Goal: Transaction & Acquisition: Download file/media

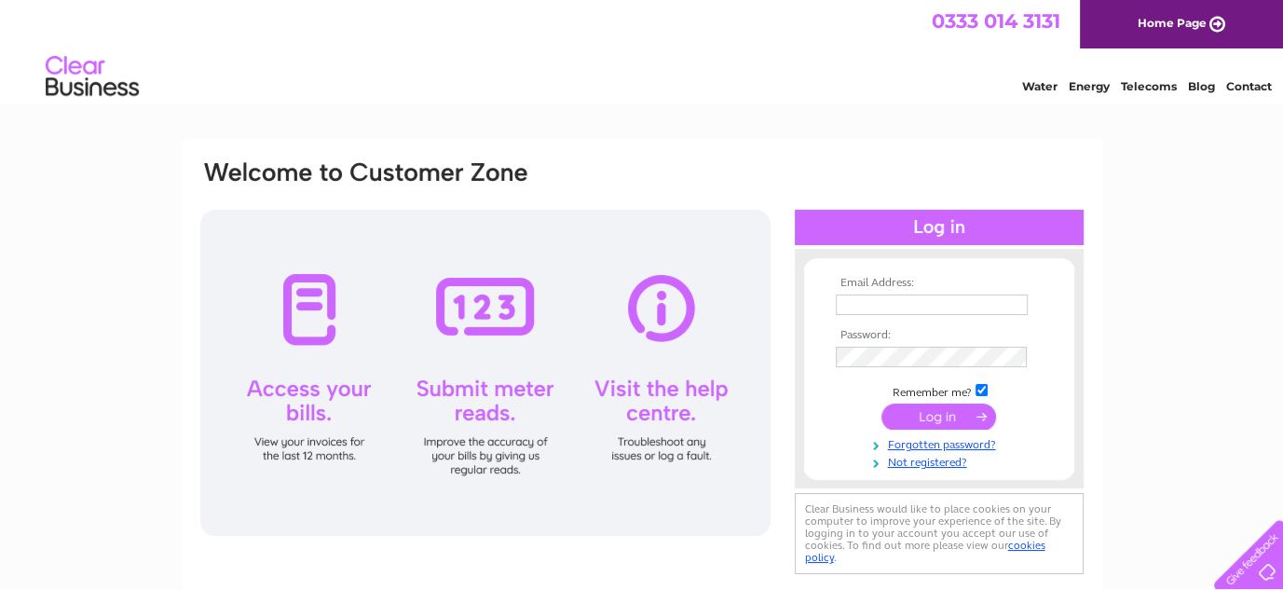
type input "office@willybanjo.com"
click at [956, 421] on input "submit" at bounding box center [939, 417] width 115 height 26
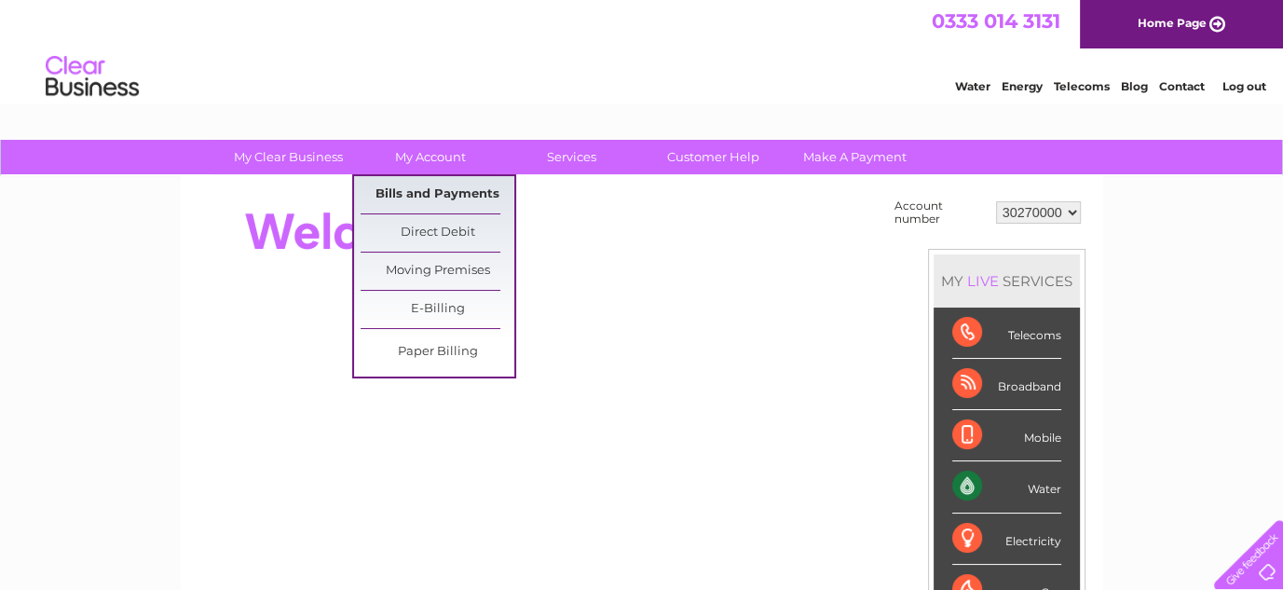
click at [426, 192] on link "Bills and Payments" at bounding box center [438, 194] width 154 height 37
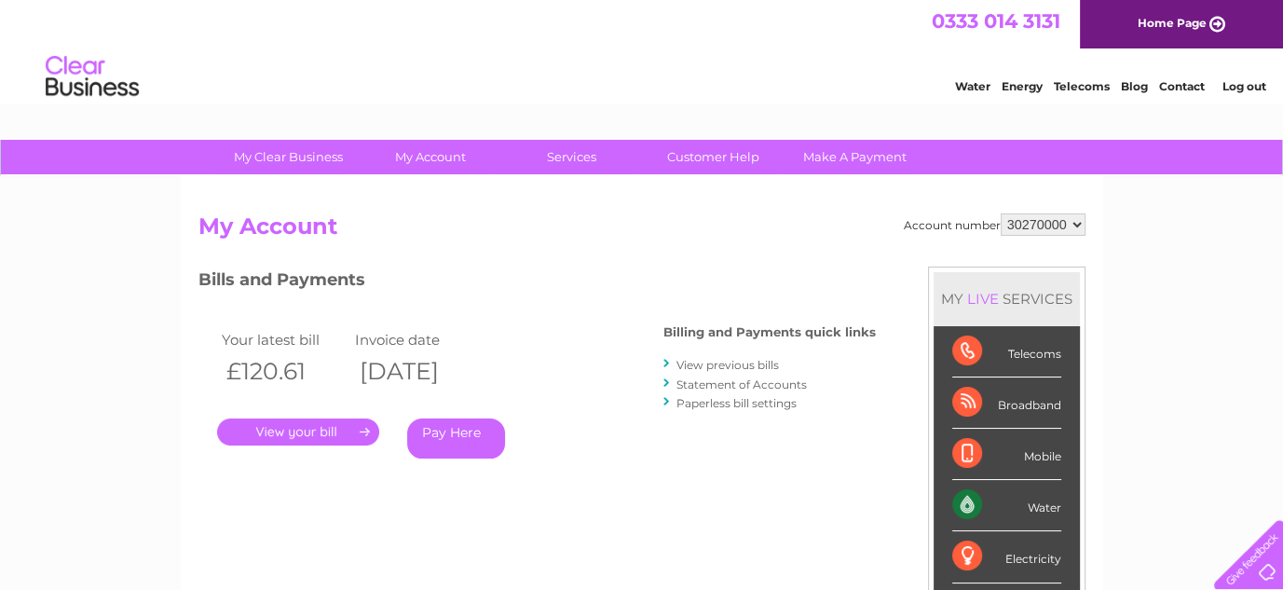
click at [290, 427] on link "." at bounding box center [298, 431] width 162 height 27
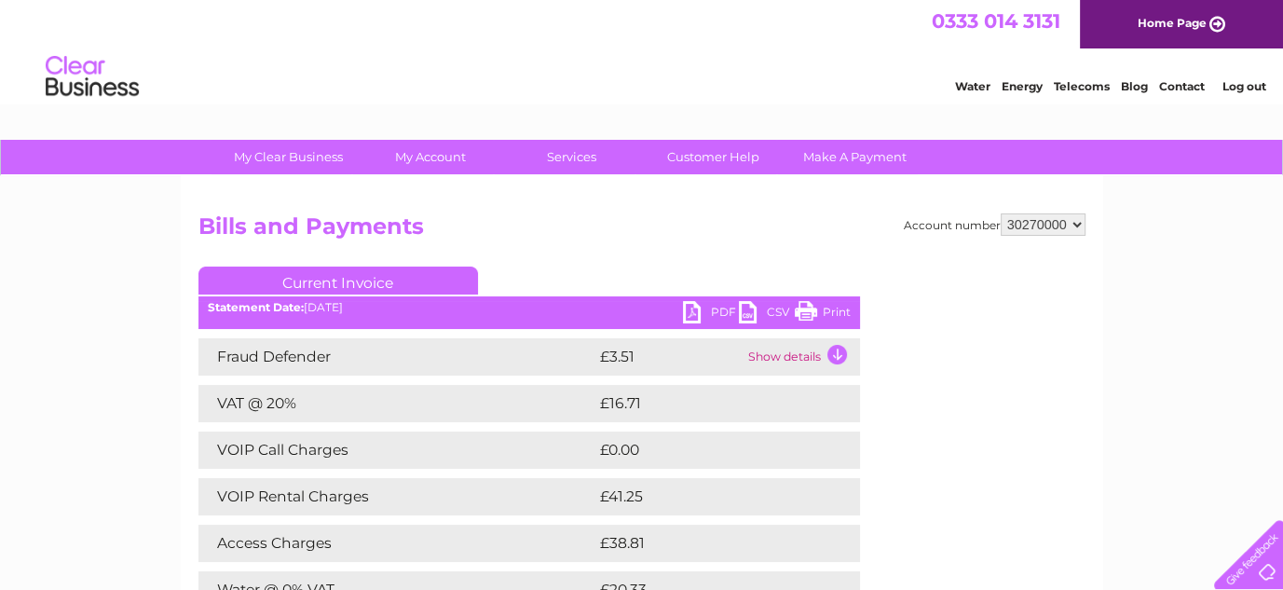
click at [695, 310] on link "PDF" at bounding box center [711, 314] width 56 height 27
